Goal: Complete application form

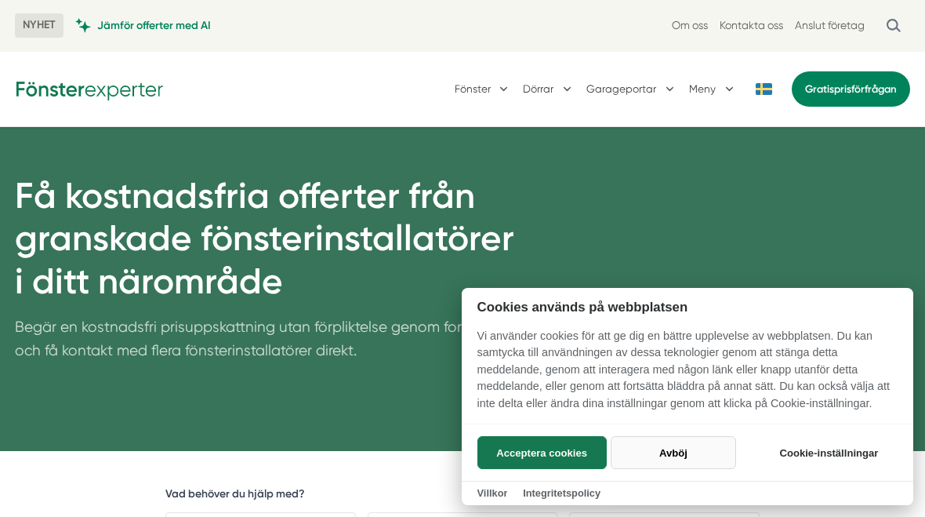
click at [681, 446] on button "Avböj" at bounding box center [673, 452] width 125 height 33
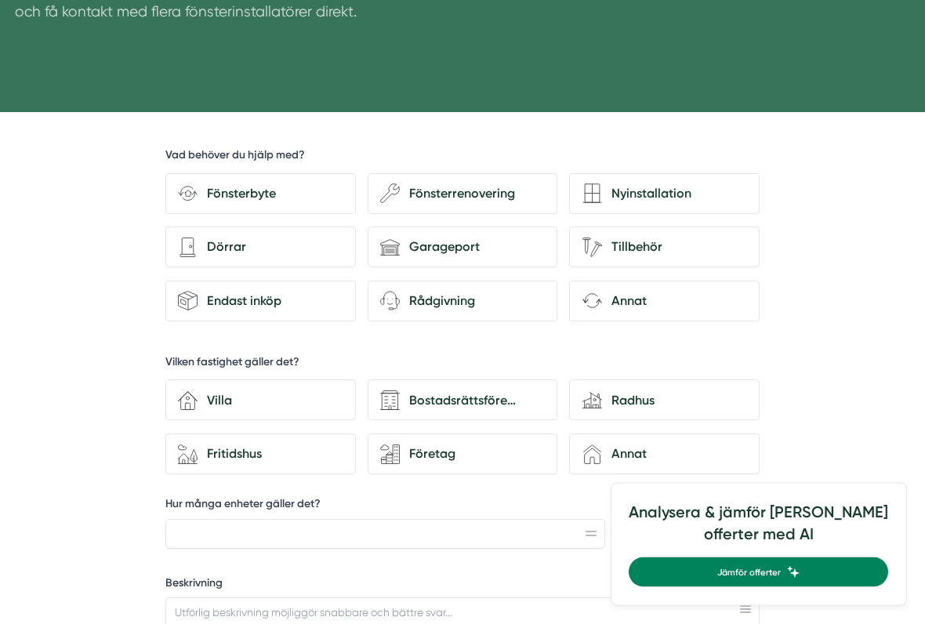
scroll to position [339, 0]
click at [199, 296] on div "Endast inköp" at bounding box center [270, 301] width 145 height 20
click at [0, 0] on input "shipment-package Endast inköp" at bounding box center [0, 0] width 0 height 0
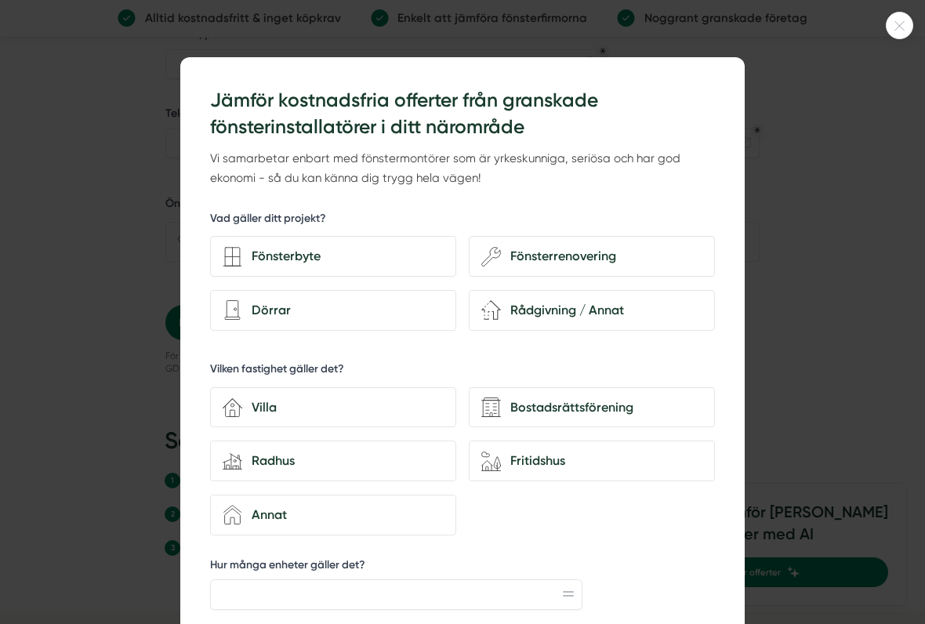
scroll to position [0, 0]
click at [914, 29] on div at bounding box center [462, 312] width 925 height 624
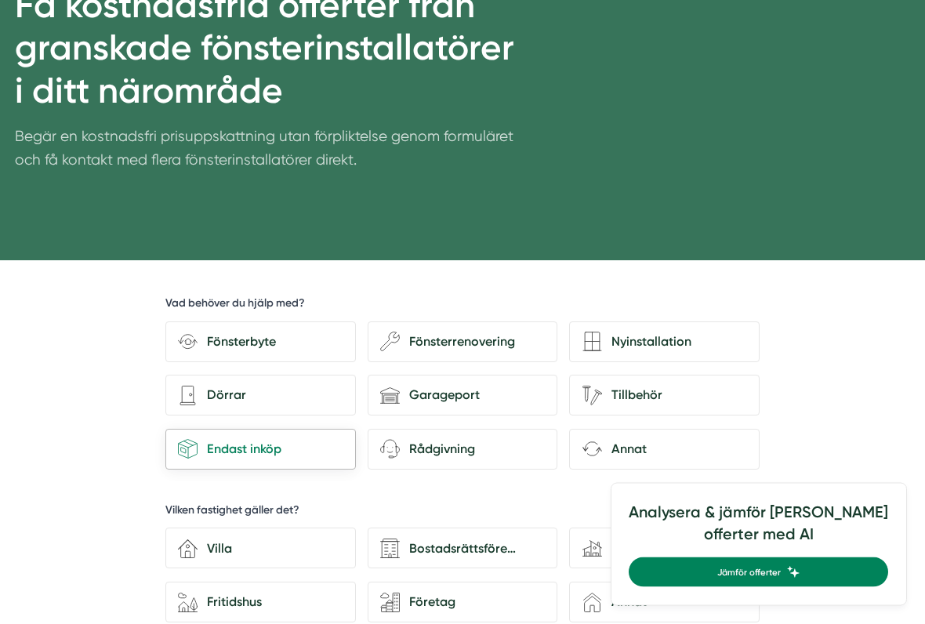
scroll to position [191, 0]
click at [289, 450] on div "Endast inköp" at bounding box center [270, 449] width 145 height 20
click at [0, 0] on input "shipment-package Endast inköp" at bounding box center [0, 0] width 0 height 0
click at [290, 339] on div "Fönsterbyte" at bounding box center [270, 342] width 145 height 20
click at [0, 0] on input "Fönsterbyte" at bounding box center [0, 0] width 0 height 0
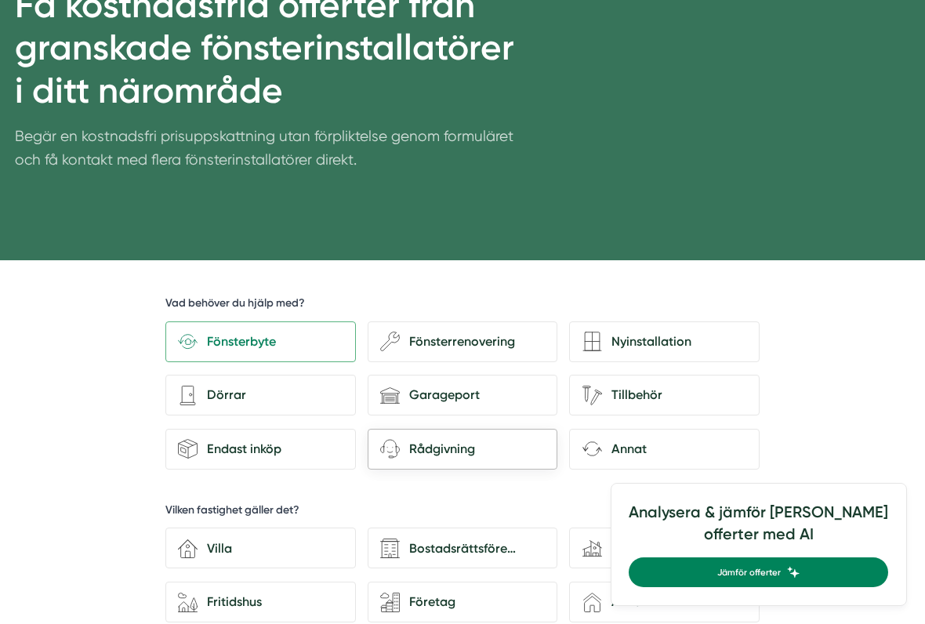
click at [488, 446] on div "Rådgivning" at bounding box center [472, 449] width 145 height 20
click at [0, 0] on input "Rådgivning" at bounding box center [0, 0] width 0 height 0
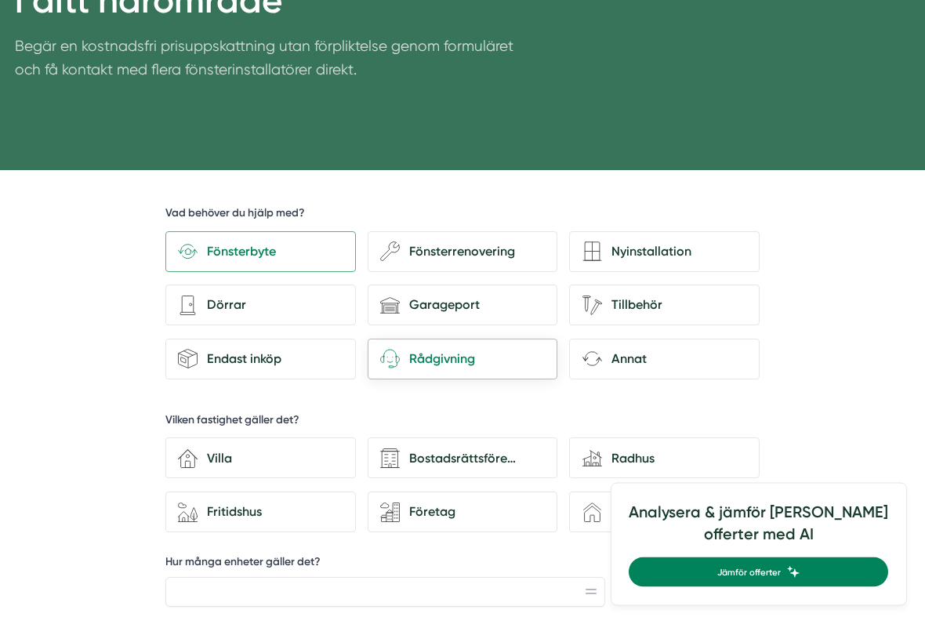
scroll to position [281, 0]
click at [205, 452] on div "Villa" at bounding box center [270, 459] width 145 height 20
click at [0, 0] on input "house-3 Villa" at bounding box center [0, 0] width 0 height 0
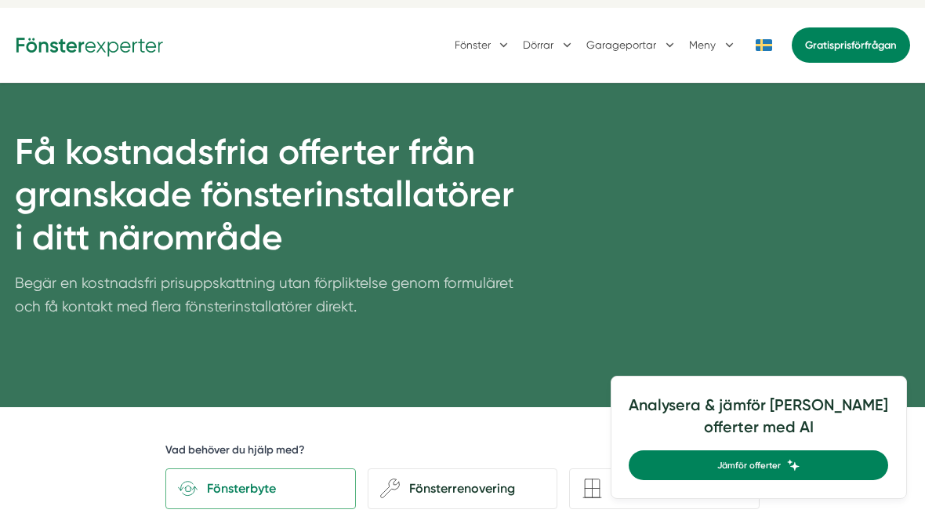
scroll to position [0, 0]
